Goal: Information Seeking & Learning: Learn about a topic

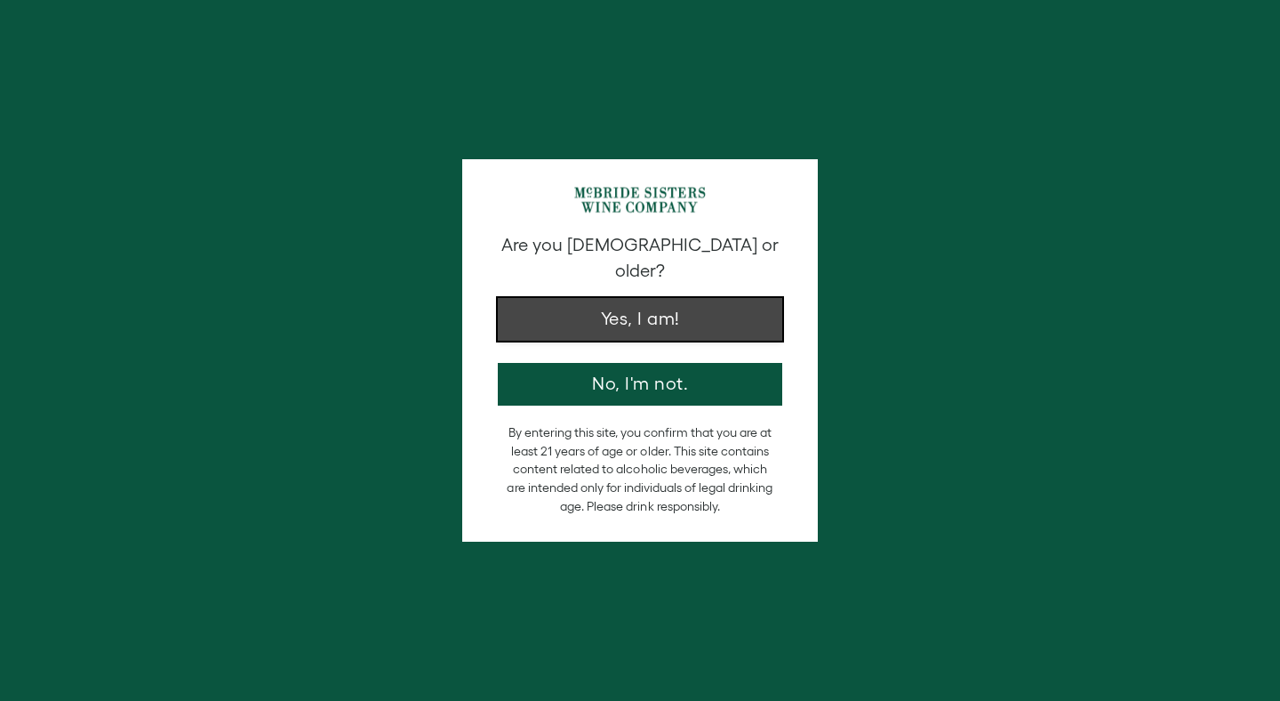
click at [662, 298] on button "Yes, I am!" at bounding box center [640, 319] width 285 height 43
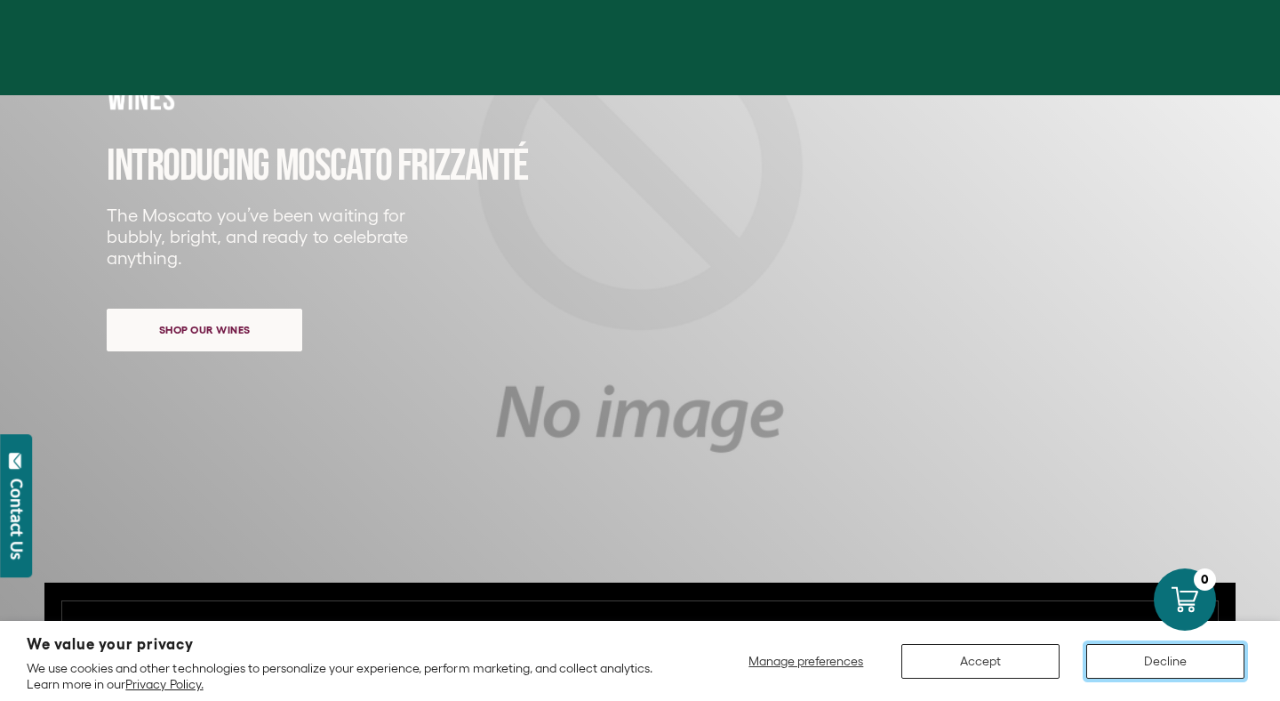
click at [1132, 660] on button "Decline" at bounding box center [1166, 661] width 158 height 35
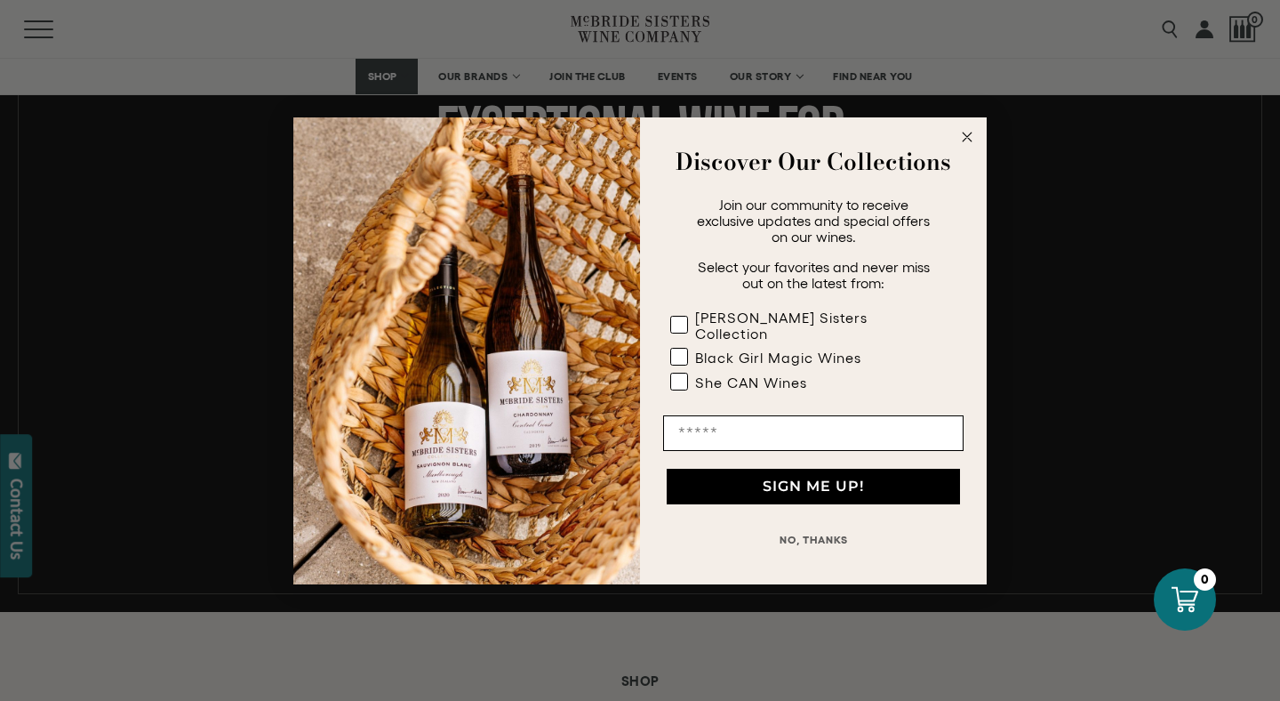
scroll to position [892, 0]
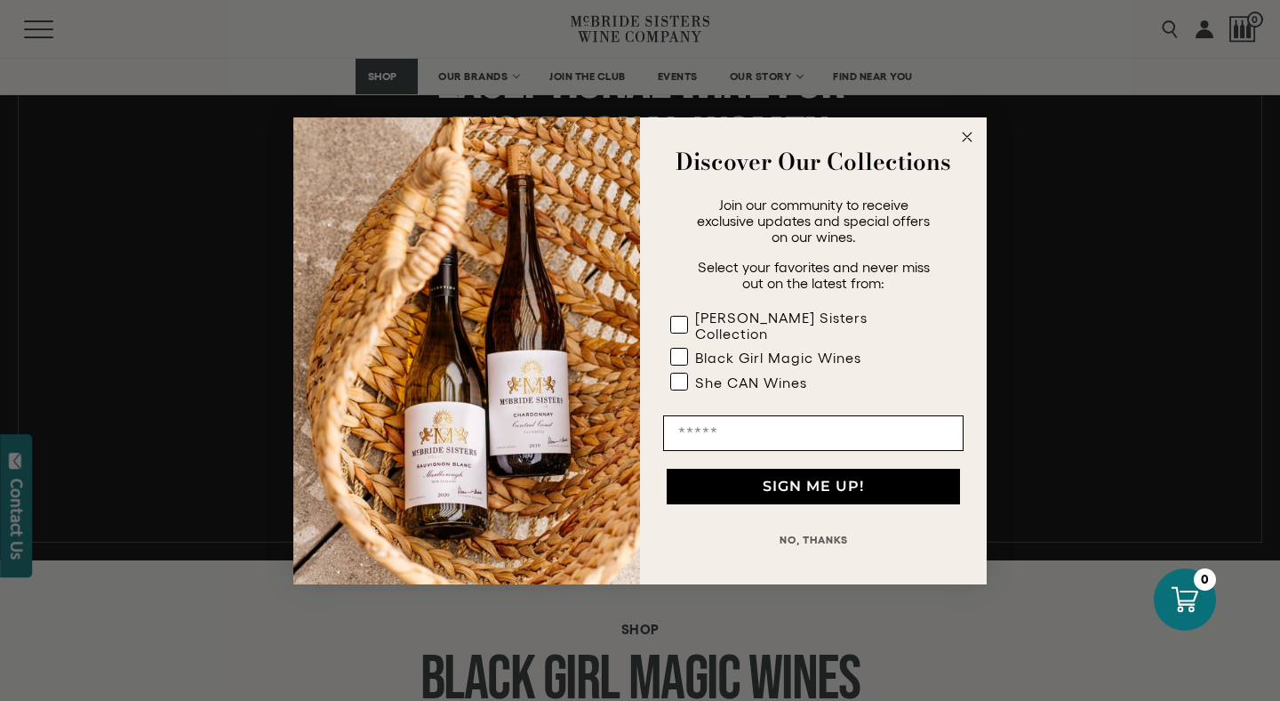
click at [967, 140] on circle "Close dialog" at bounding box center [968, 136] width 20 height 20
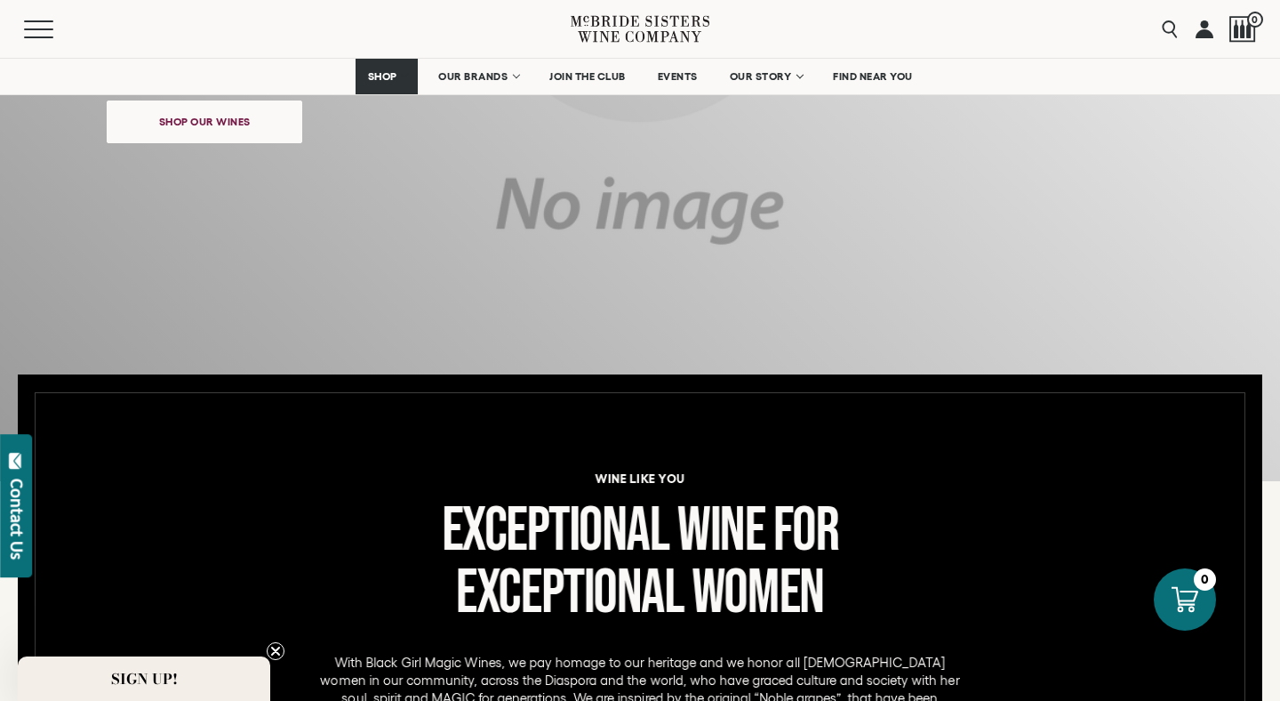
scroll to position [439, 0]
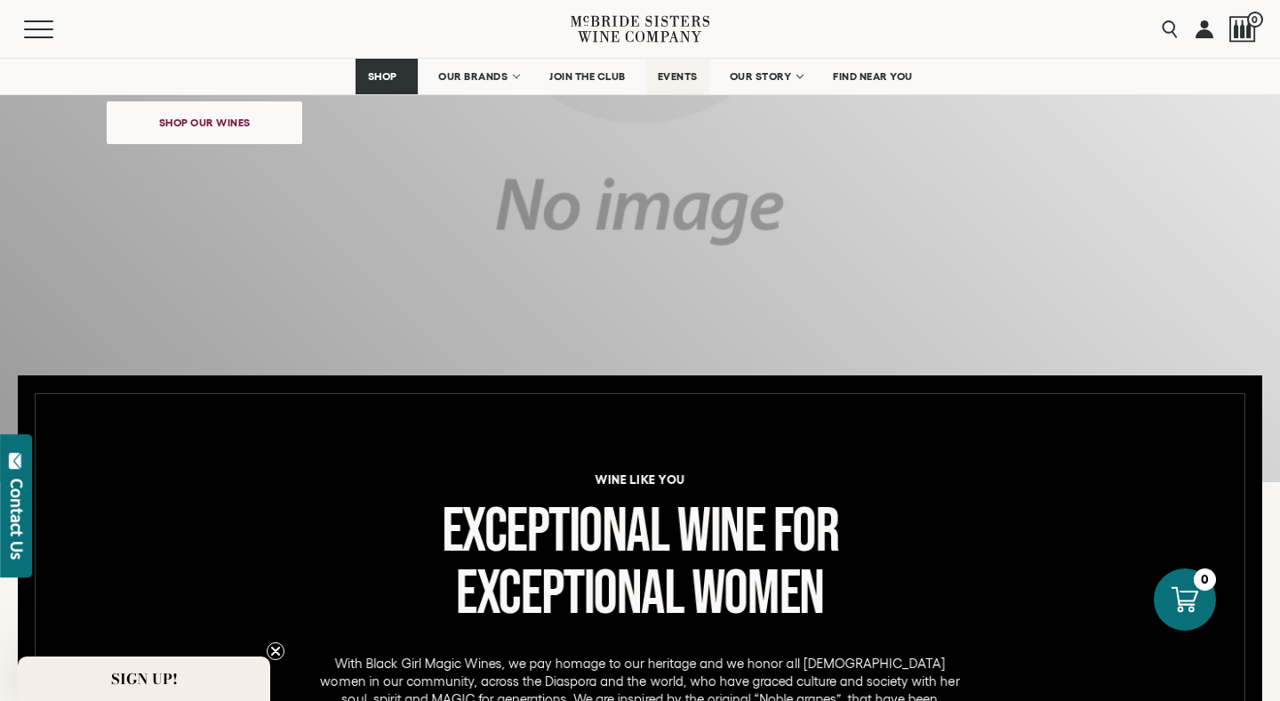
click at [671, 72] on span "EVENTS" at bounding box center [678, 76] width 40 height 12
